Goal: Task Accomplishment & Management: Complete application form

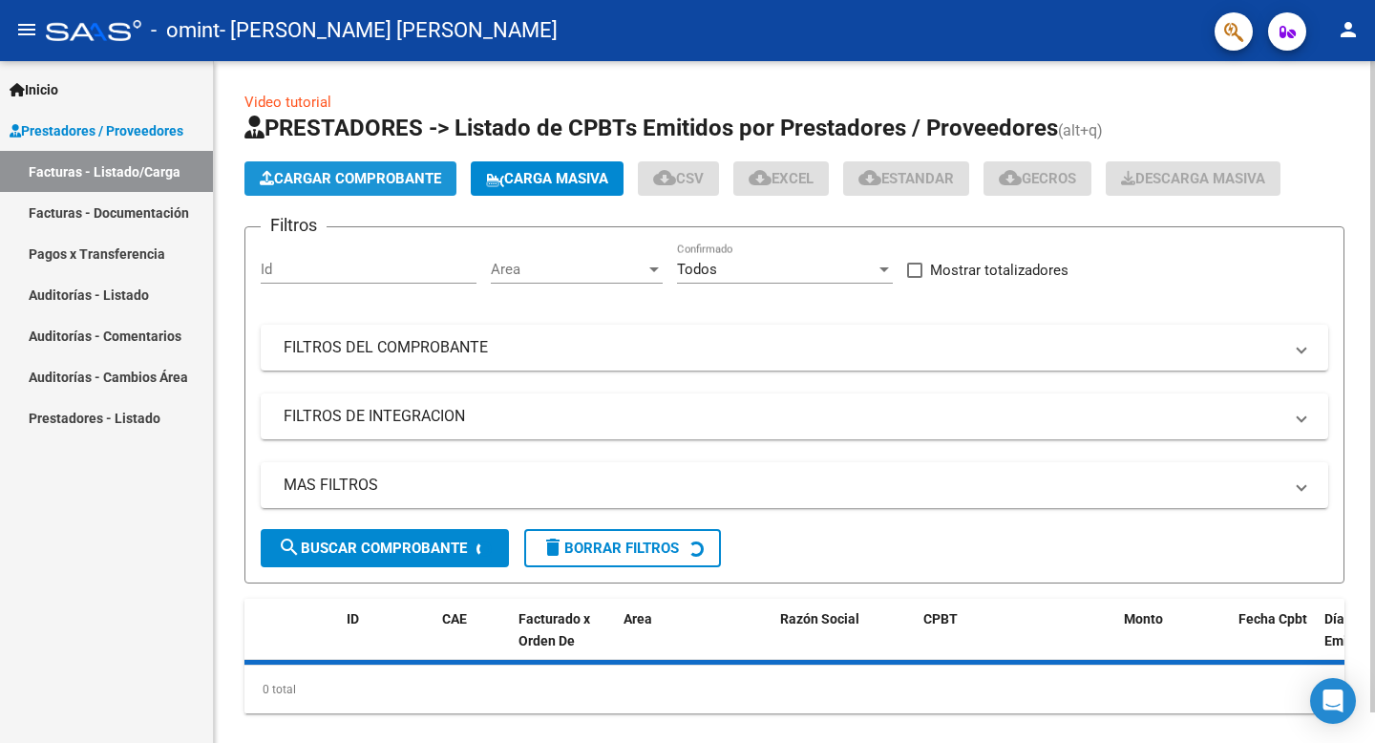
click at [315, 179] on span "Cargar Comprobante" at bounding box center [350, 178] width 181 height 17
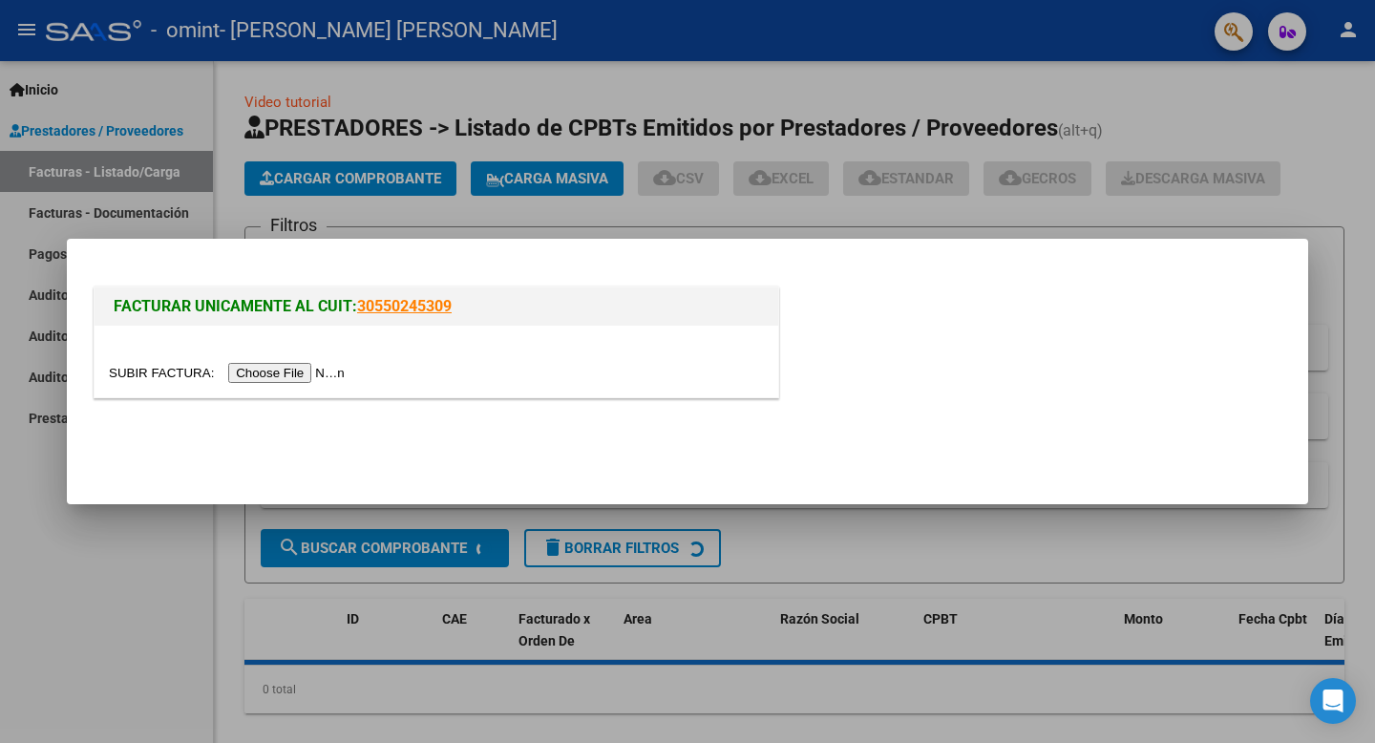
click at [288, 373] on input "file" at bounding box center [230, 373] width 242 height 20
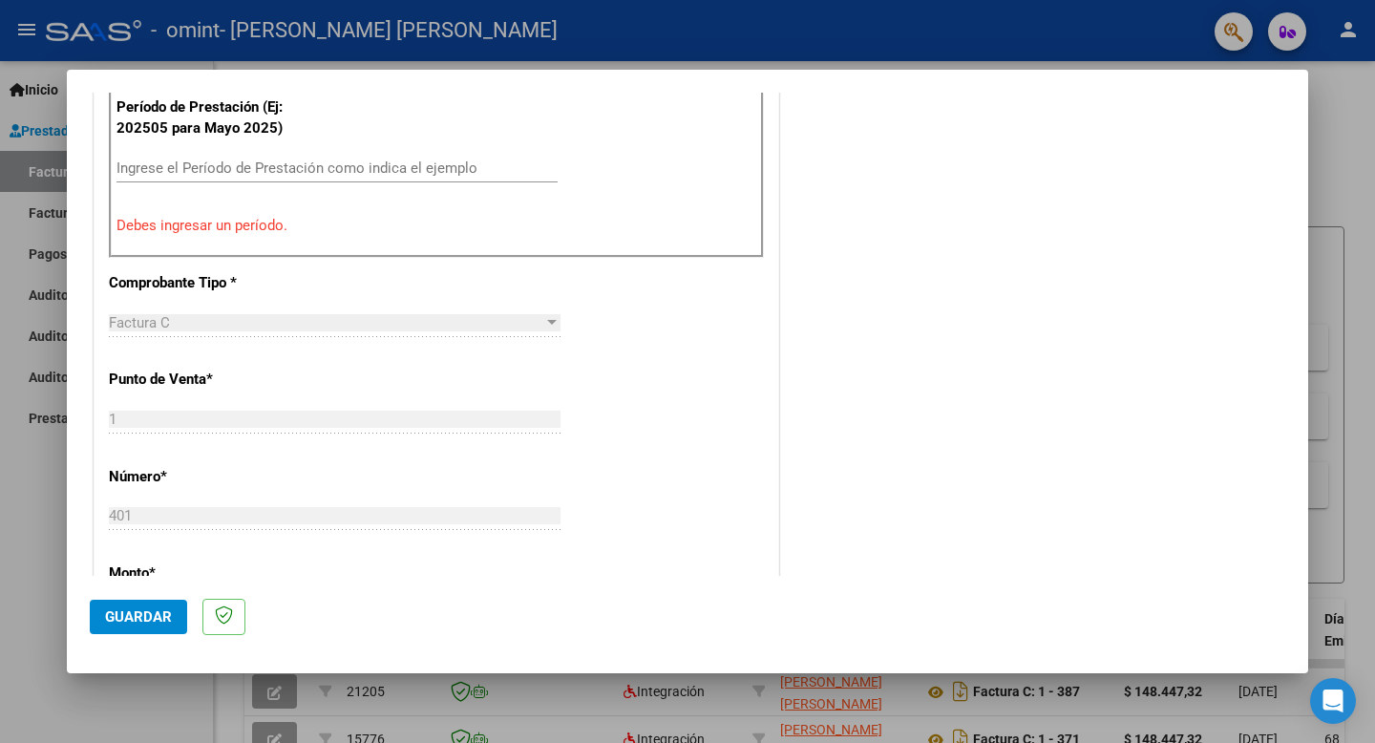
scroll to position [453, 0]
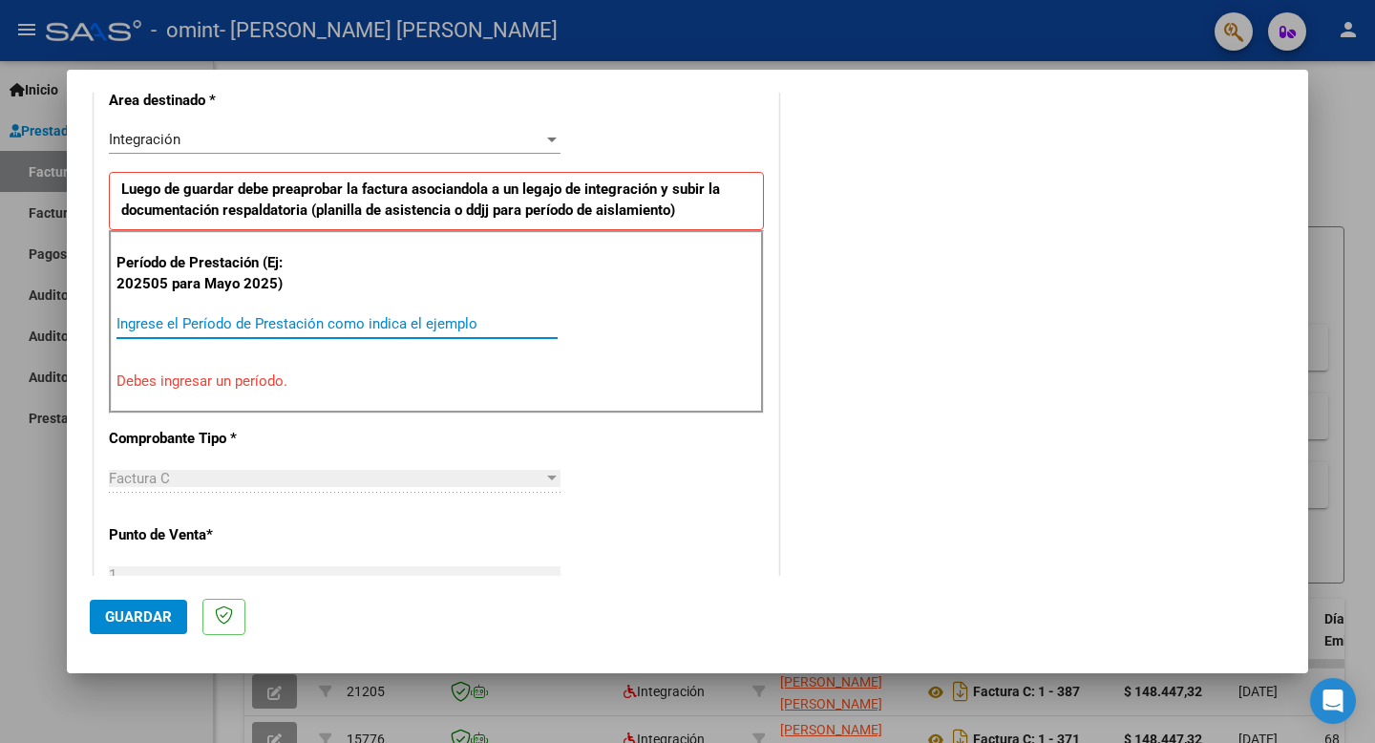
click at [304, 322] on input "Ingrese el Período de Prestación como indica el ejemplo" at bounding box center [336, 323] width 441 height 17
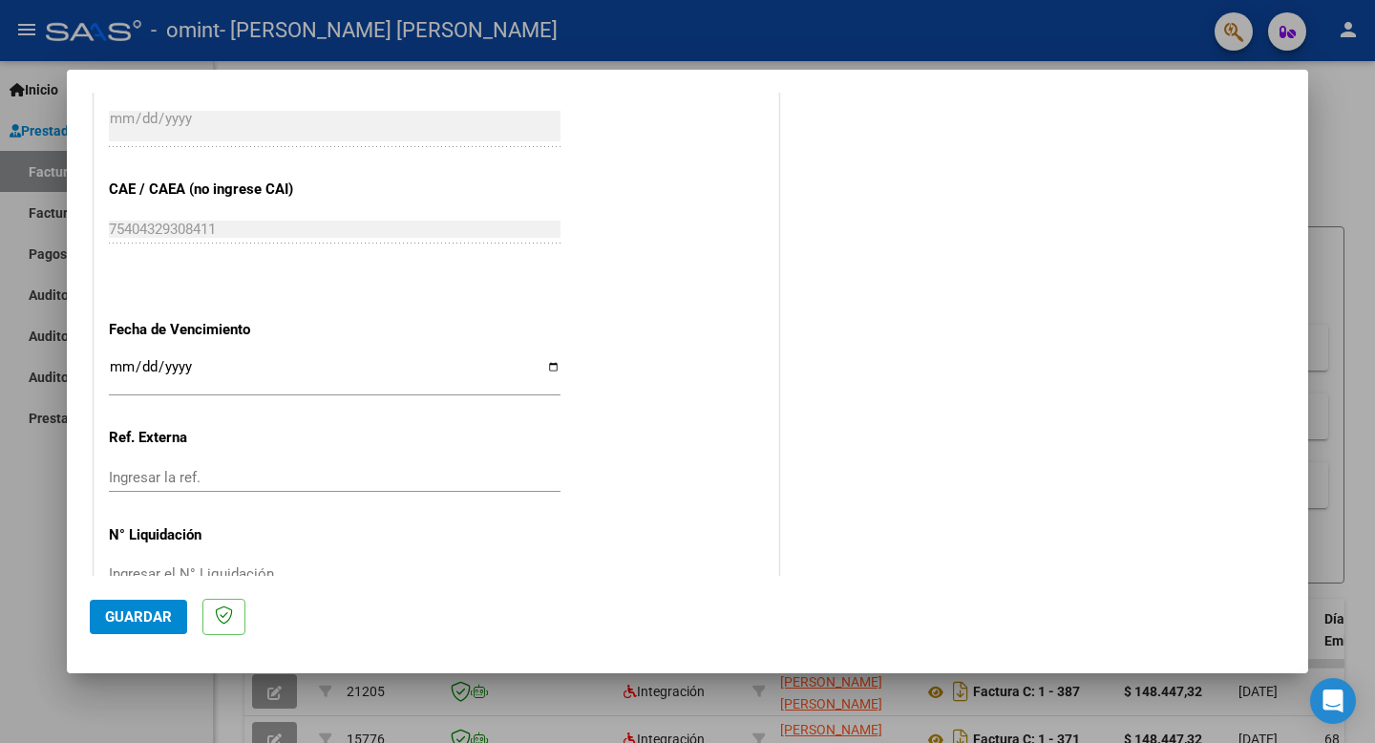
scroll to position [1194, 0]
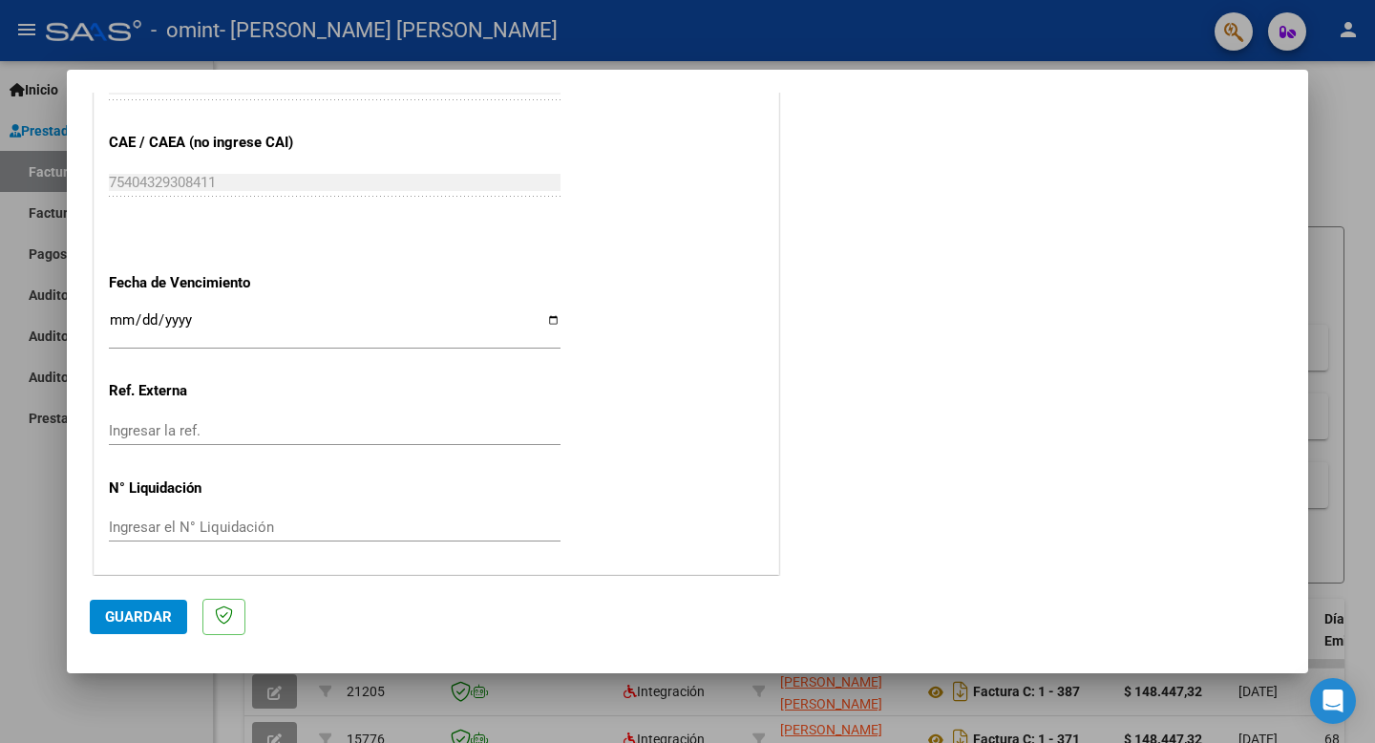
type input "202510"
click at [137, 620] on span "Guardar" at bounding box center [138, 616] width 67 height 17
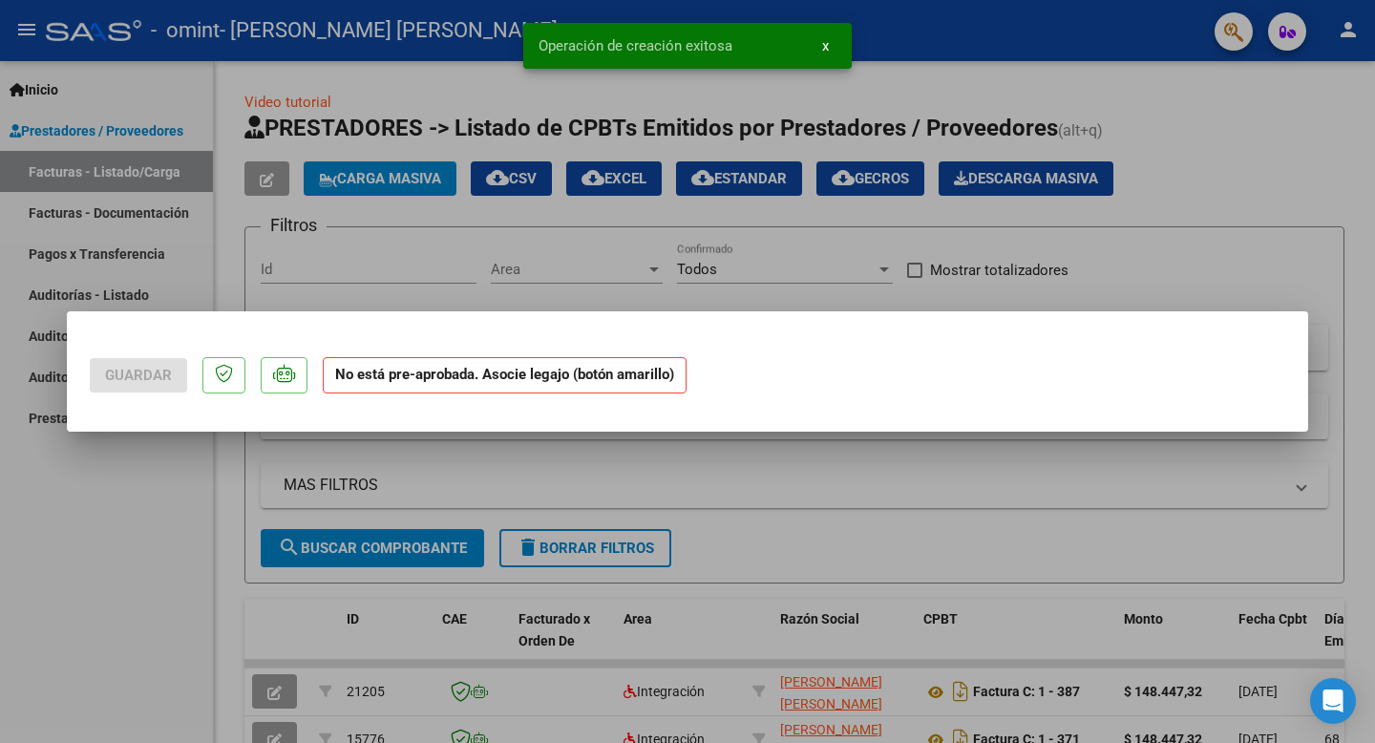
scroll to position [0, 0]
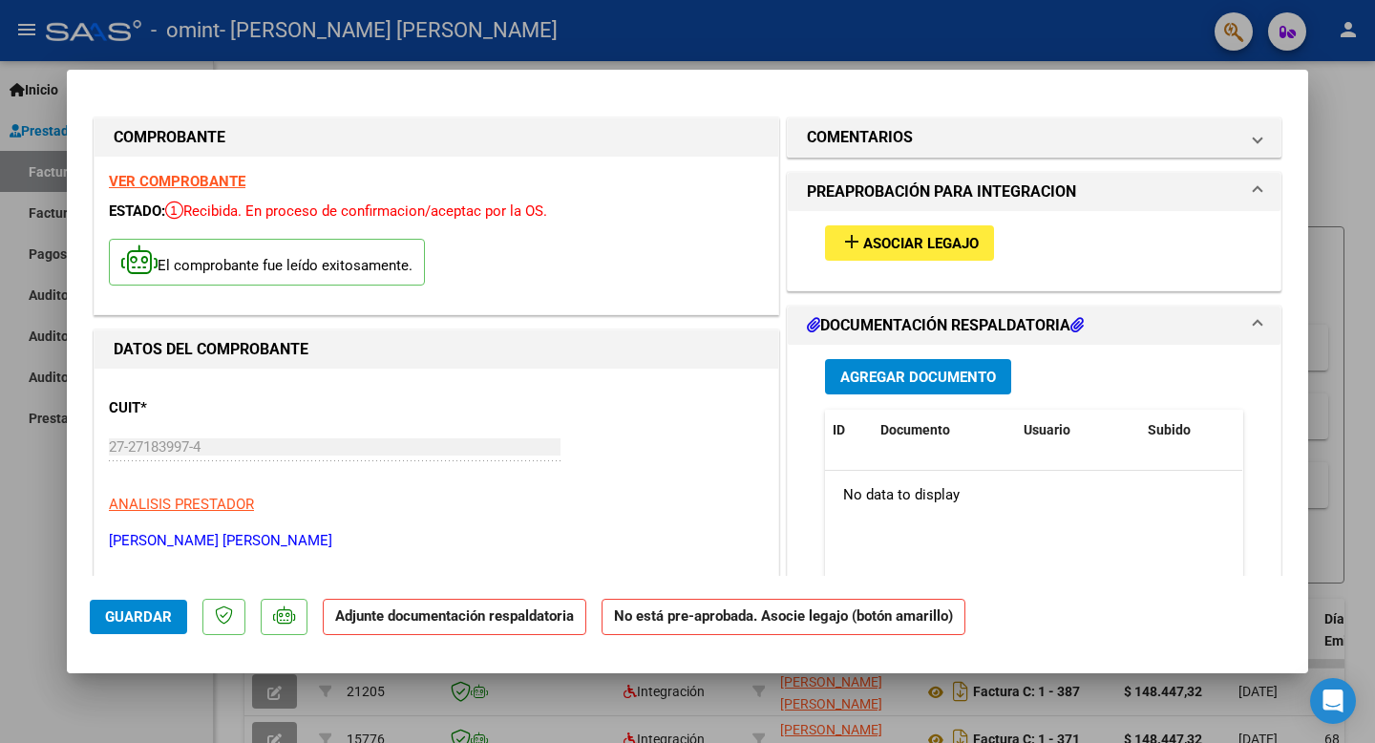
click at [917, 244] on span "Asociar Legajo" at bounding box center [921, 243] width 116 height 17
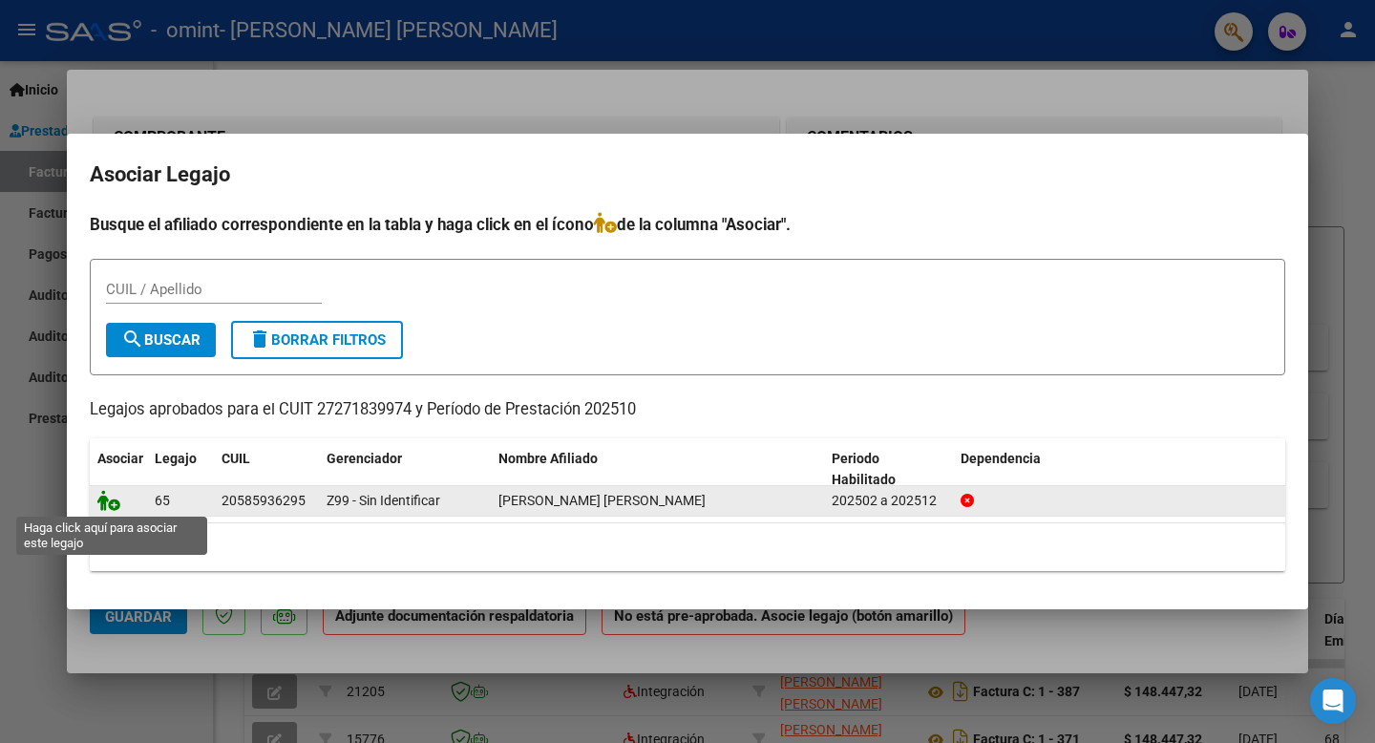
click at [110, 508] on icon at bounding box center [108, 500] width 23 height 21
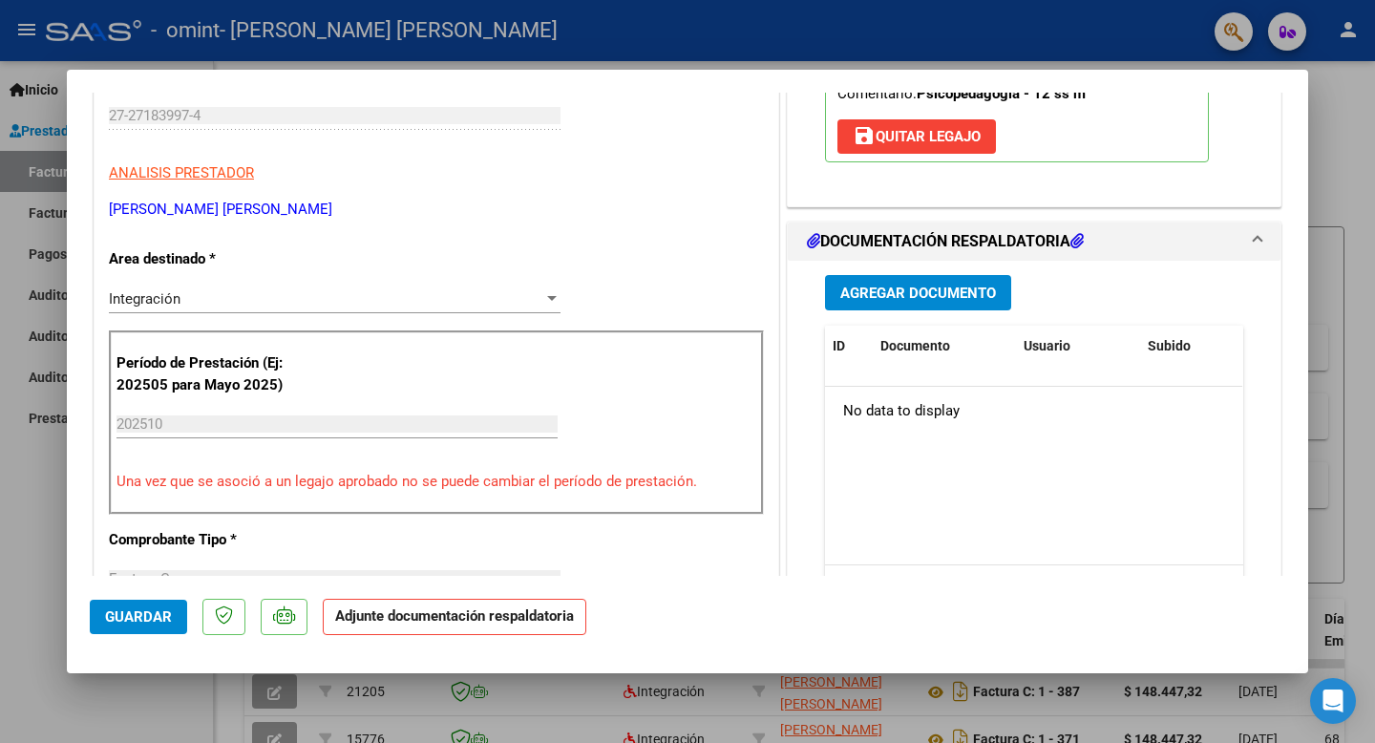
scroll to position [274, 0]
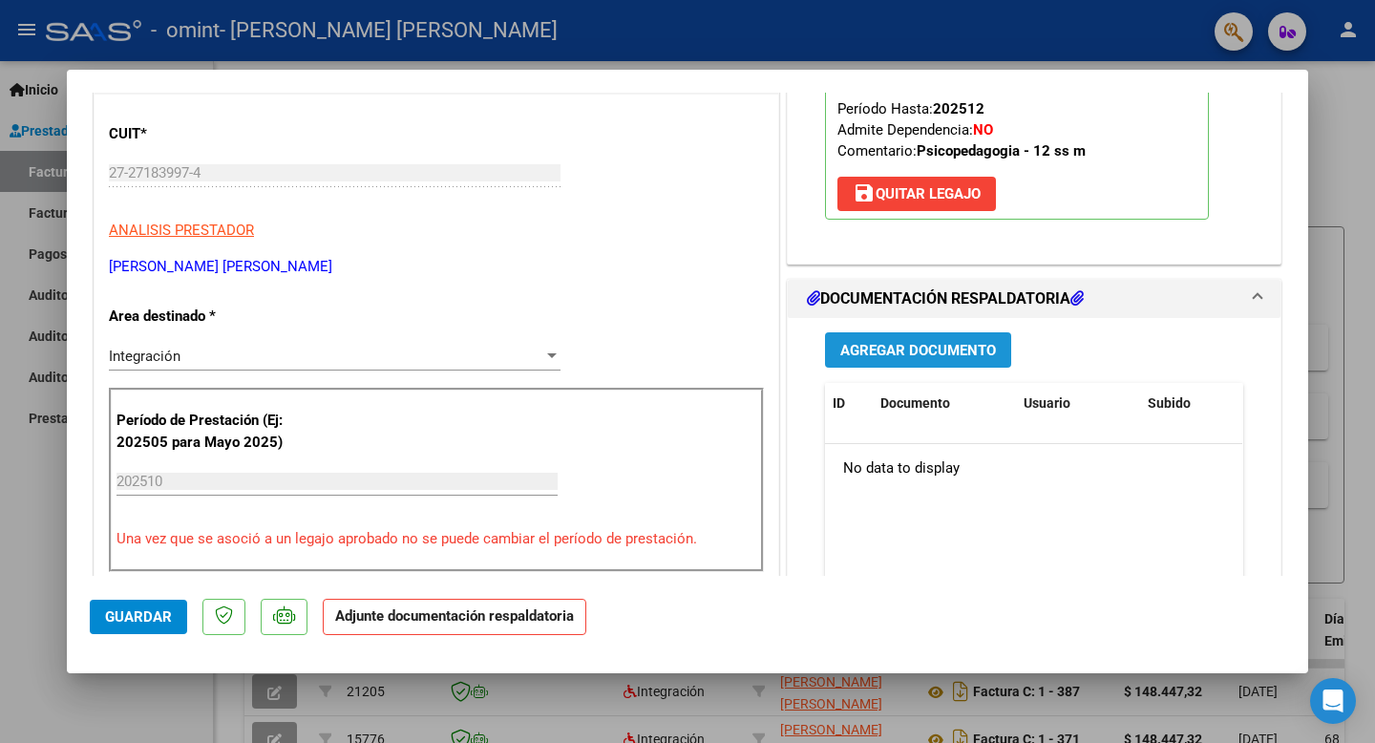
click at [914, 354] on span "Agregar Documento" at bounding box center [918, 350] width 156 height 17
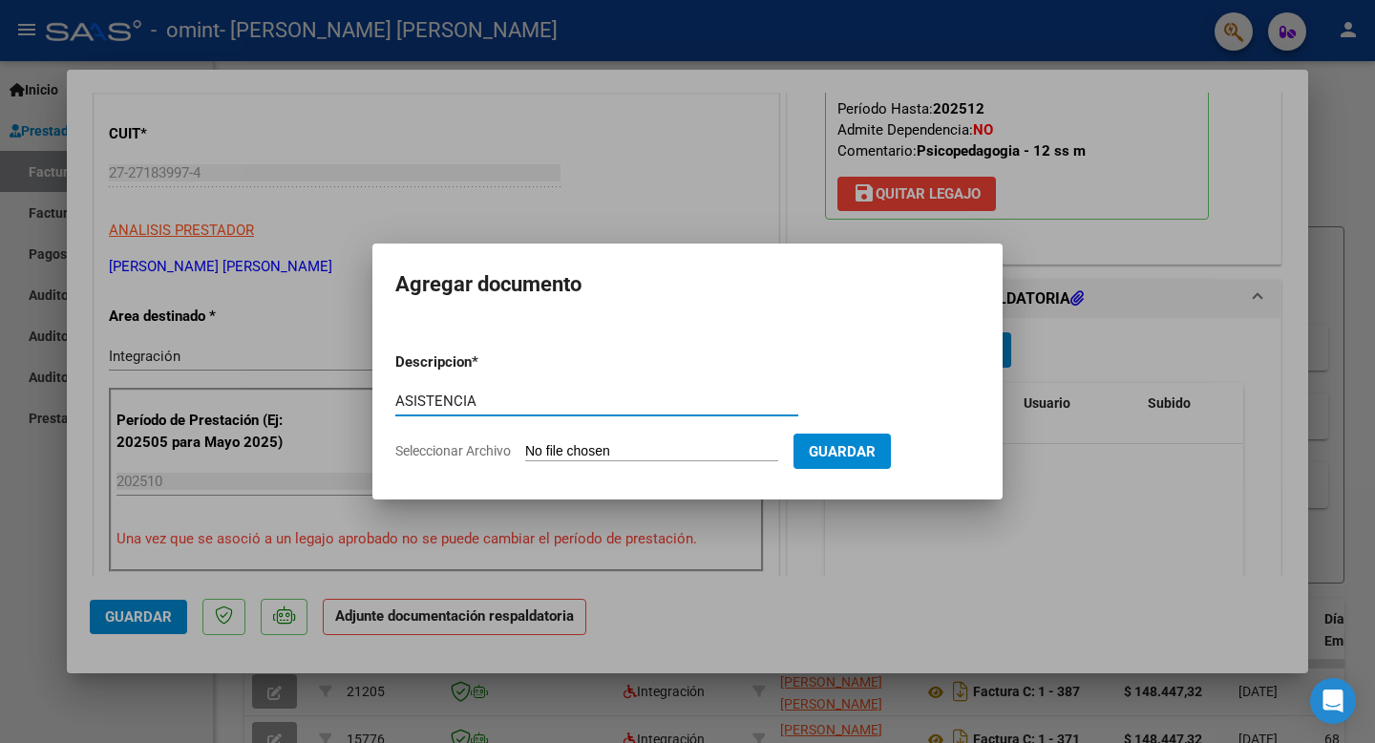
type input "ASISTENCIA"
click at [623, 451] on input "Seleccionar Archivo" at bounding box center [651, 452] width 253 height 18
type input "C:\fakepath\ASISTENCIA SEPTIEMBRE.pdf"
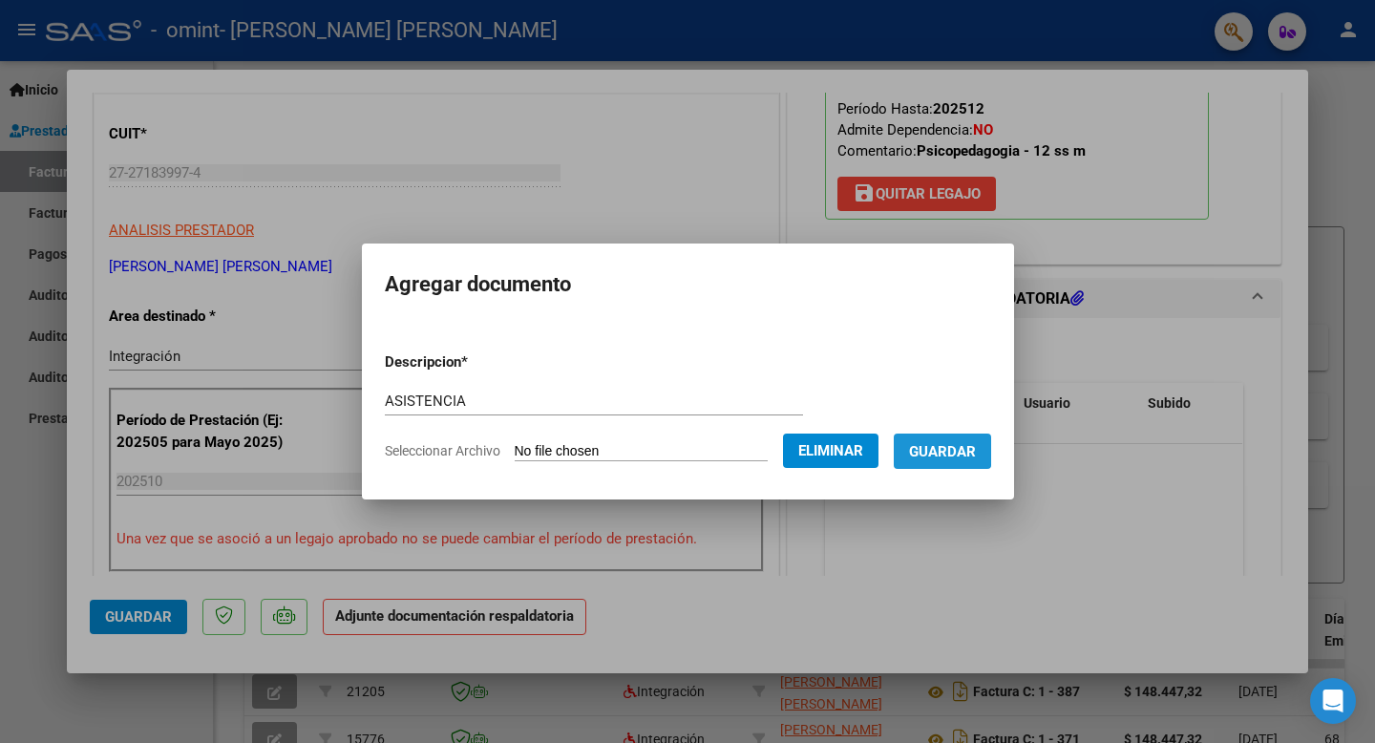
click at [948, 449] on span "Guardar" at bounding box center [942, 451] width 67 height 17
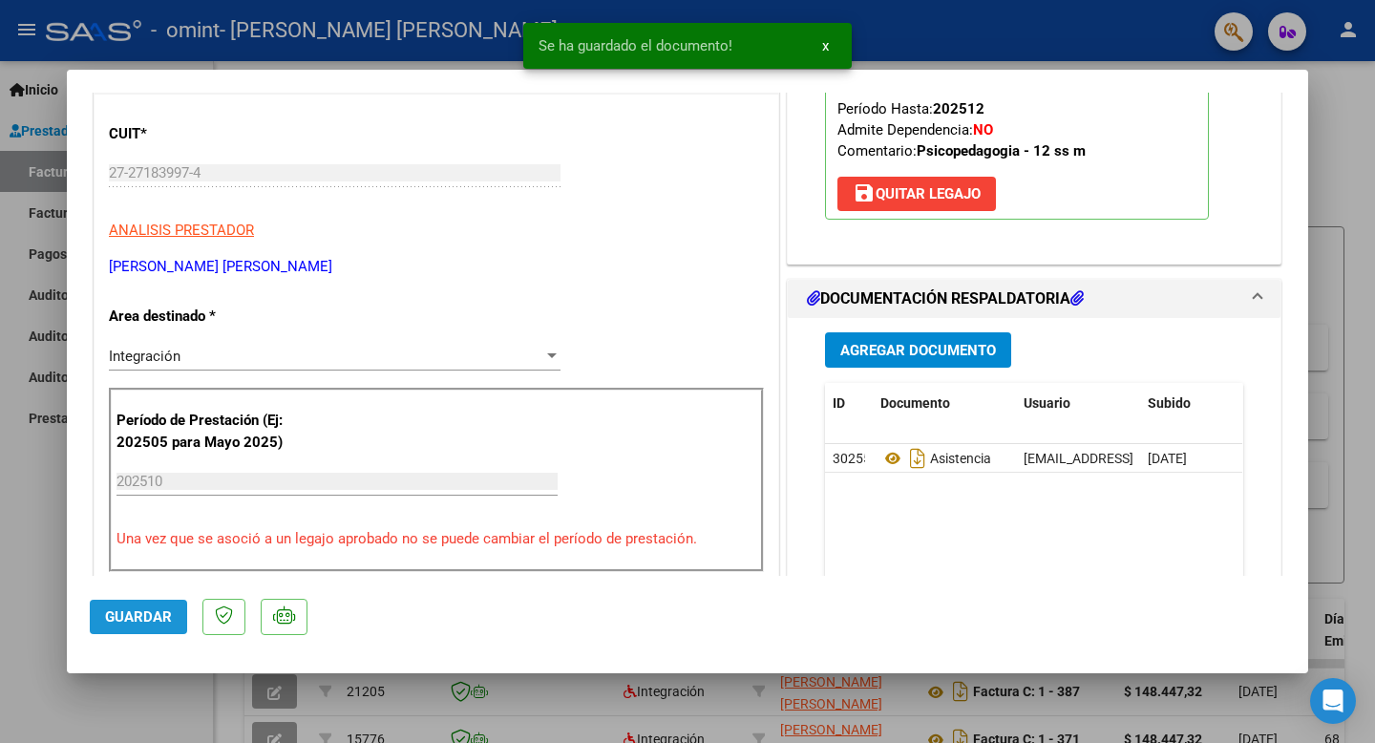
click at [168, 612] on span "Guardar" at bounding box center [138, 616] width 67 height 17
click at [141, 616] on span "Guardar" at bounding box center [138, 616] width 67 height 17
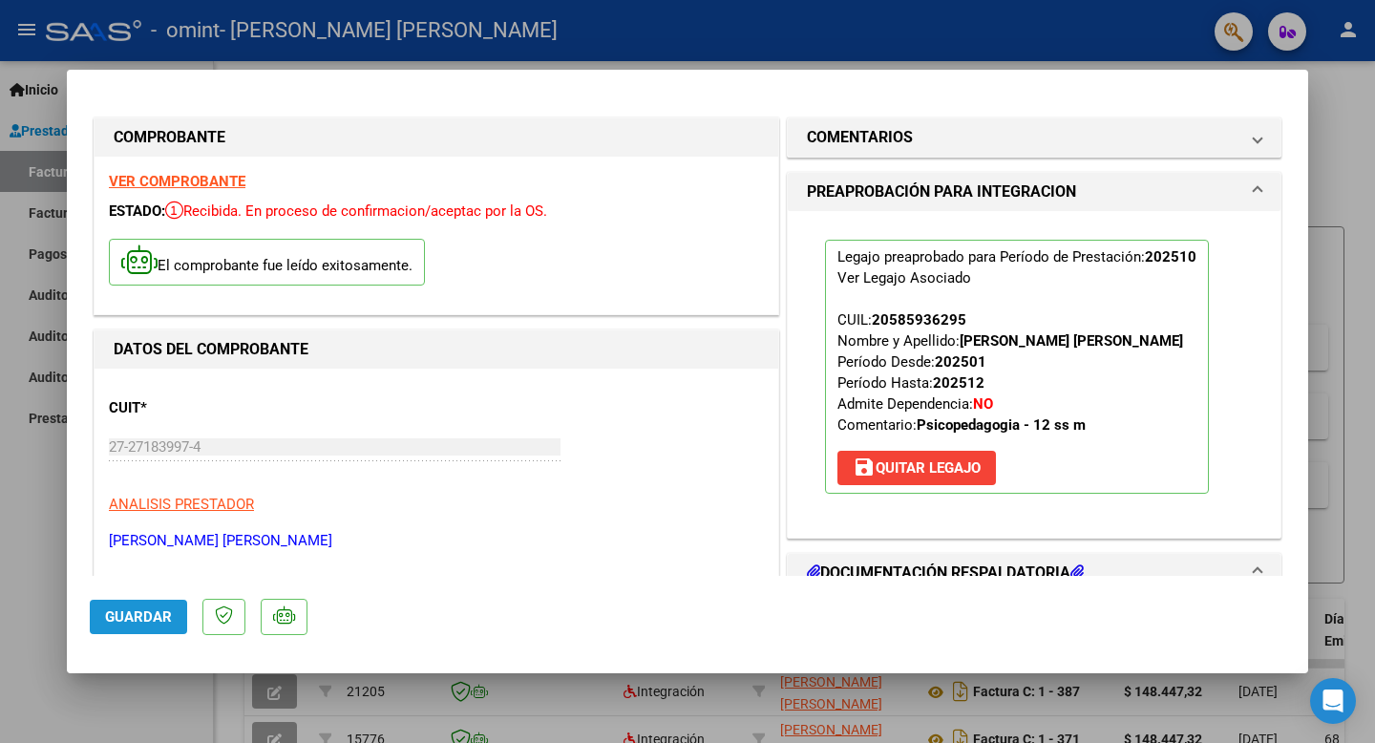
click at [149, 616] on span "Guardar" at bounding box center [138, 616] width 67 height 17
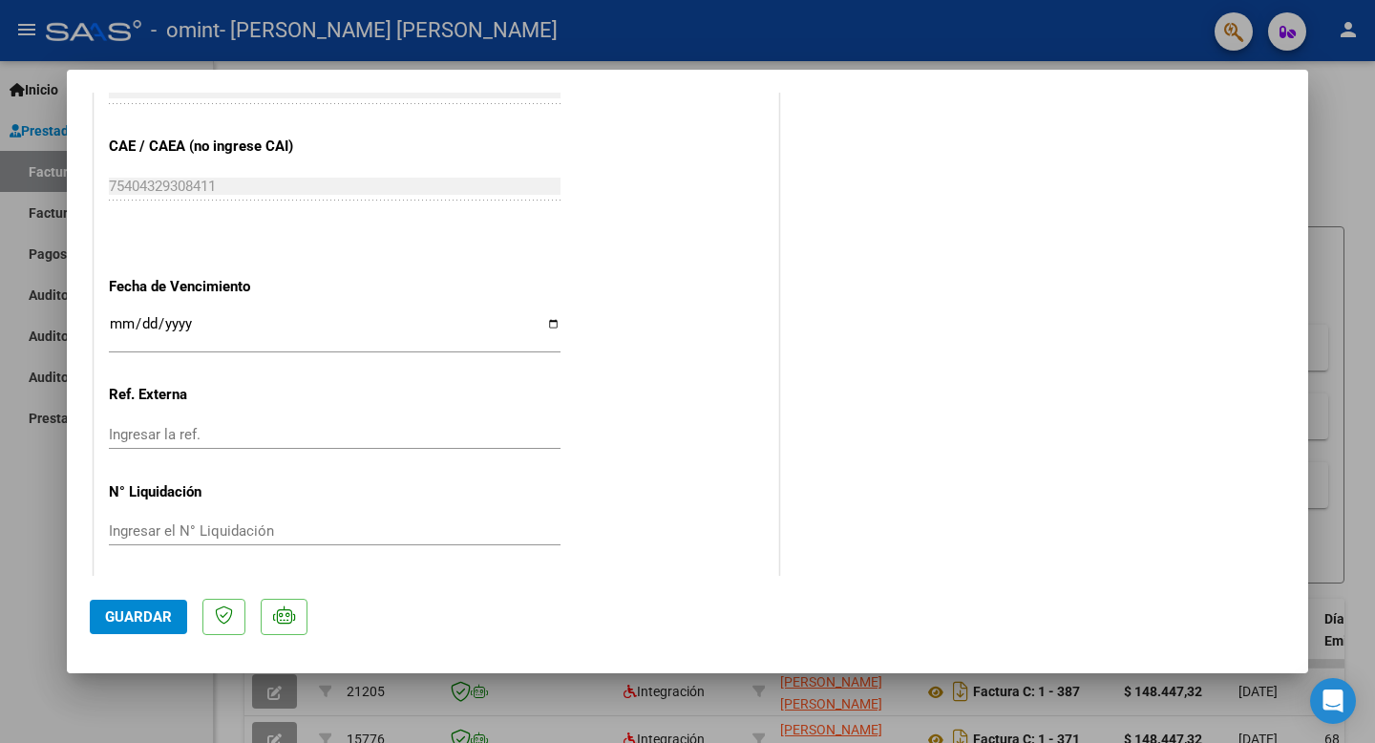
scroll to position [1223, 0]
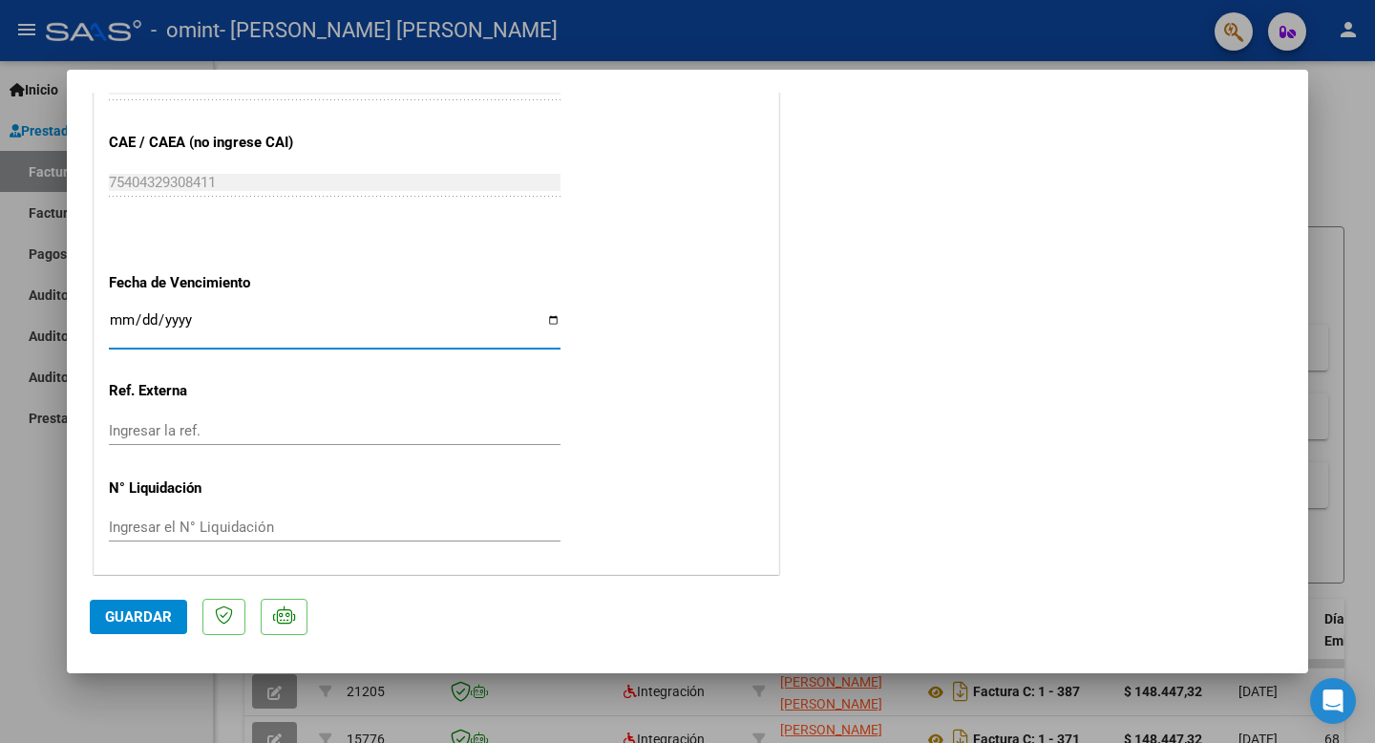
click at [329, 330] on input "Ingresar la fecha" at bounding box center [335, 327] width 452 height 31
click at [557, 315] on input "Ingresar la fecha" at bounding box center [335, 327] width 452 height 31
click at [556, 317] on input "Ingresar la fecha" at bounding box center [335, 327] width 452 height 31
type input "[DATE]"
click at [146, 615] on span "Guardar" at bounding box center [138, 616] width 67 height 17
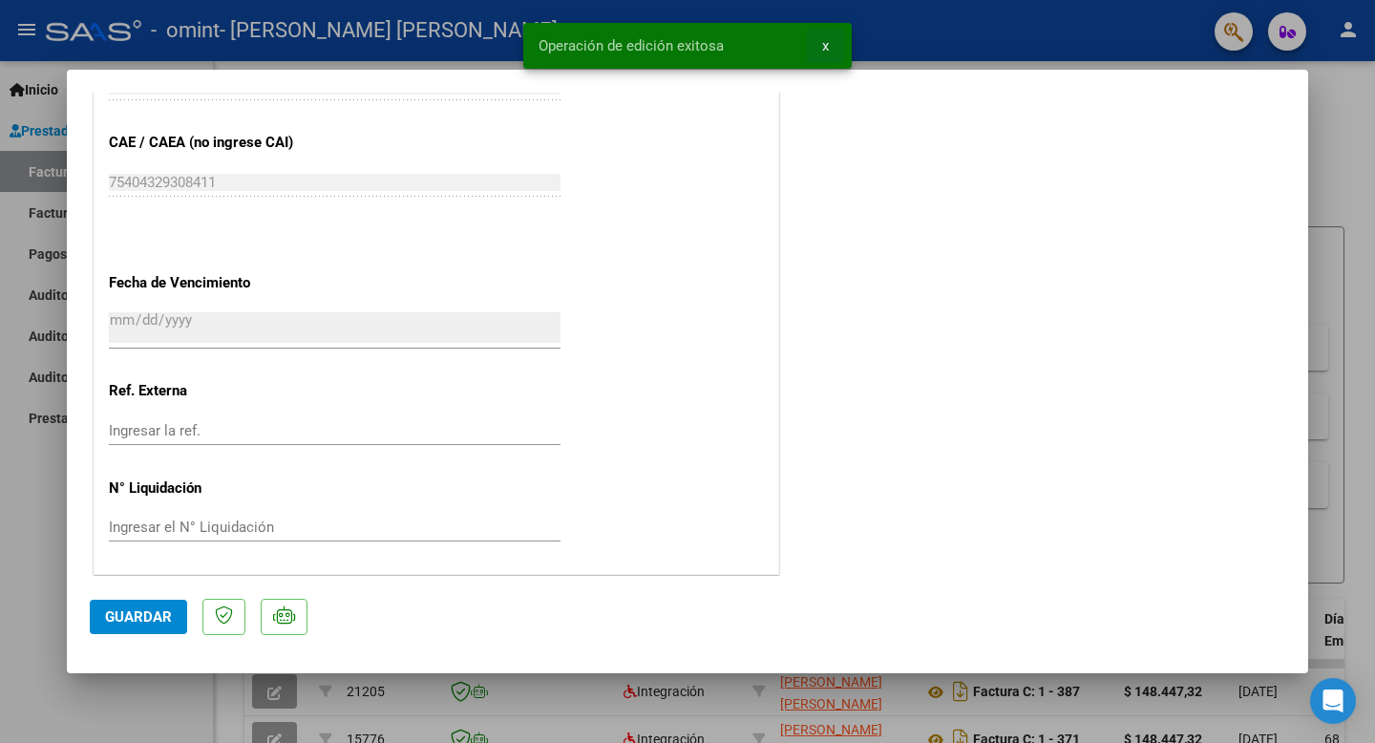
click at [825, 45] on span "x" at bounding box center [825, 45] width 7 height 17
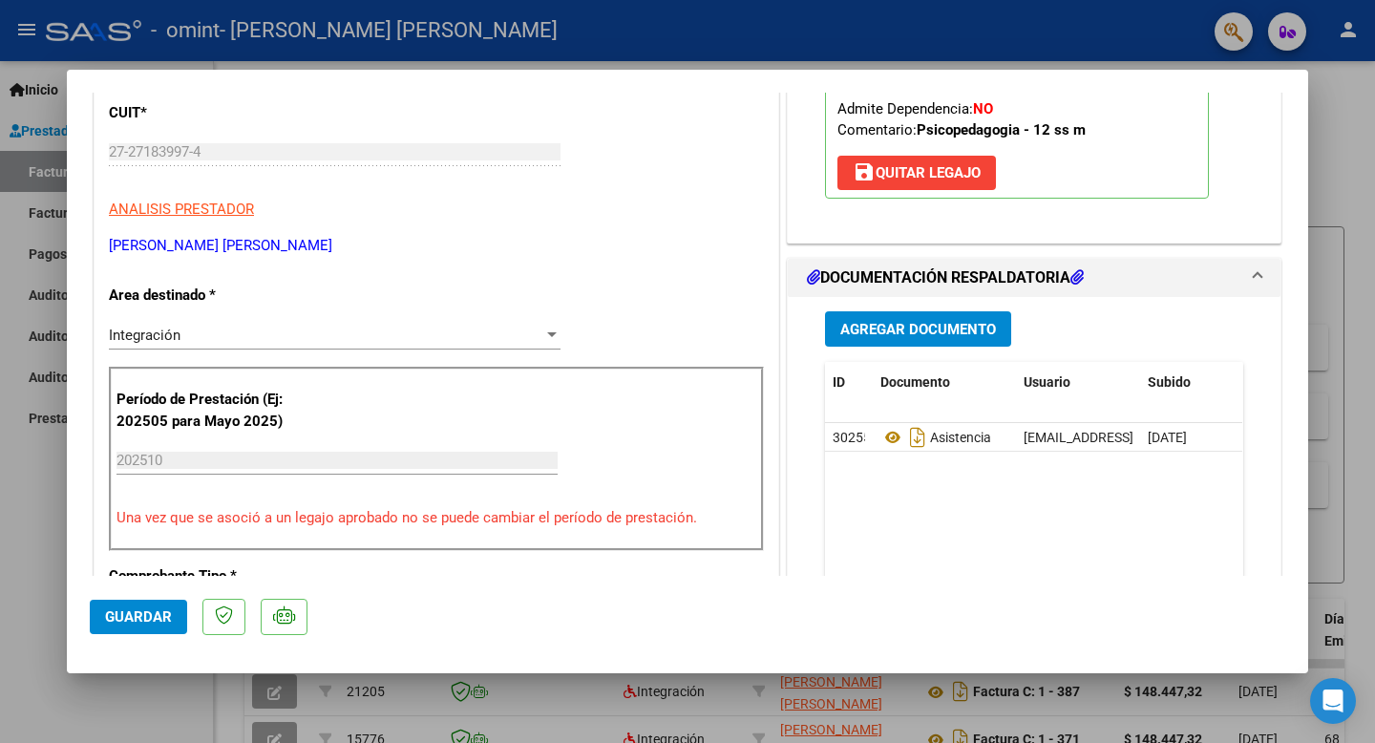
scroll to position [0, 0]
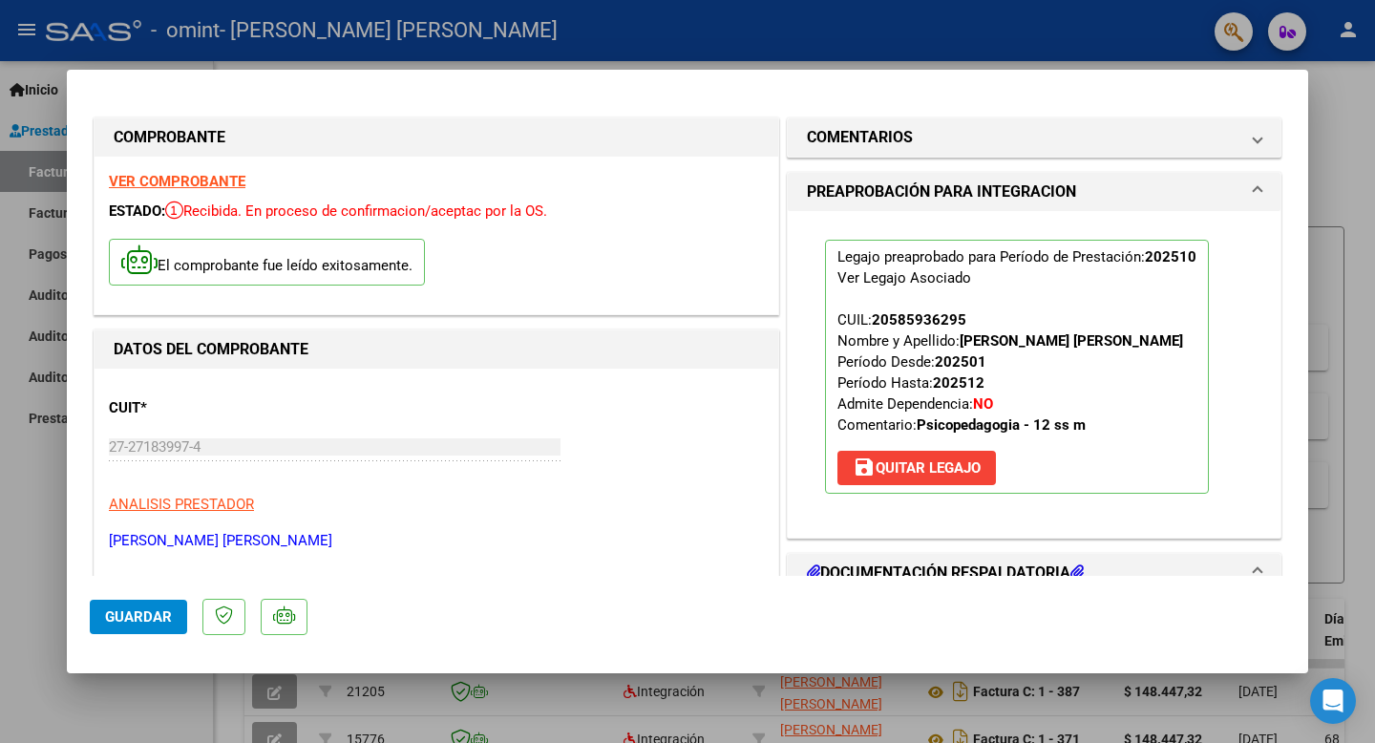
click at [490, 706] on div at bounding box center [687, 371] width 1375 height 743
type input "$ 0,00"
